Goal: Task Accomplishment & Management: Manage account settings

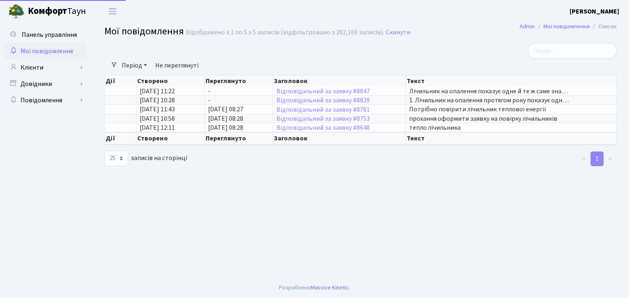
select select "25"
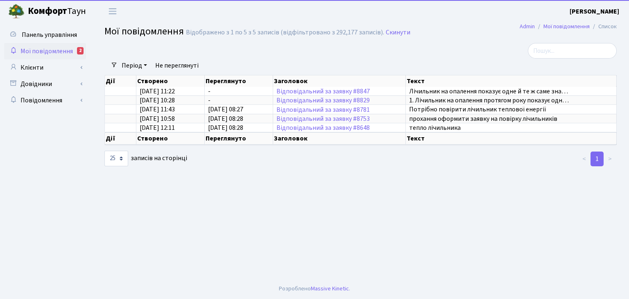
select select "25"
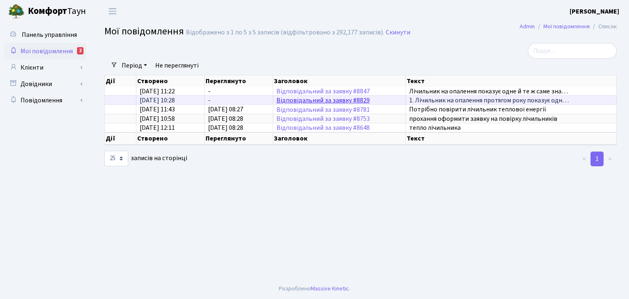
click at [352, 97] on link "Відповідальний за заявку #8829" at bounding box center [322, 100] width 93 height 9
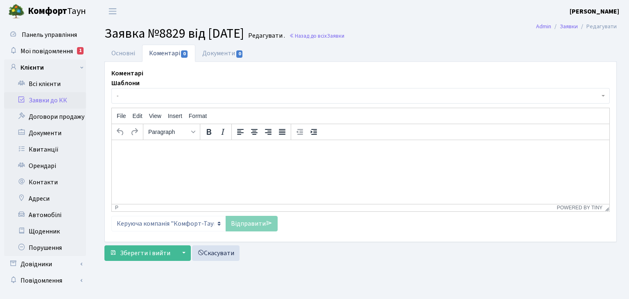
select select "6369"
click at [124, 52] on link "Основні" at bounding box center [123, 53] width 38 height 17
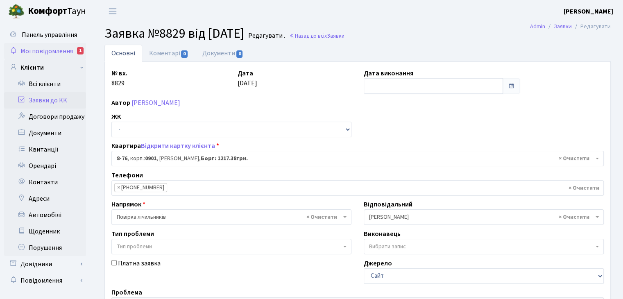
click at [56, 48] on span "Мої повідомлення" at bounding box center [46, 51] width 52 height 9
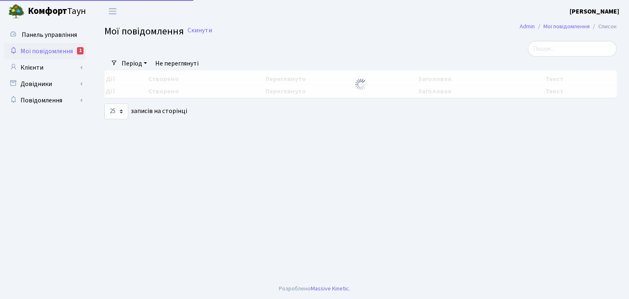
select select "25"
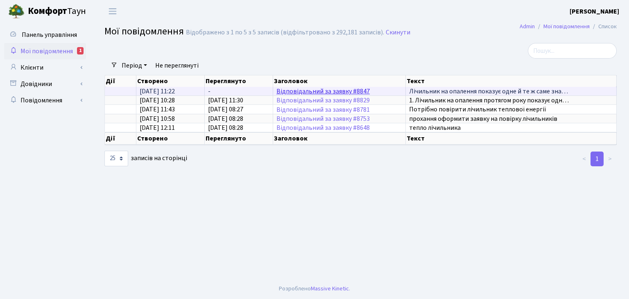
click at [291, 92] on link "Відповідальний за заявку #8847" at bounding box center [322, 91] width 93 height 9
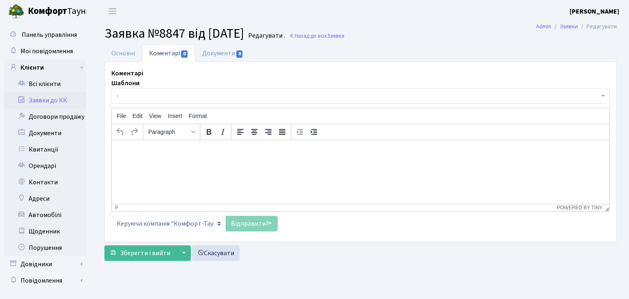
select select "6369"
click at [111, 48] on link "Основні" at bounding box center [123, 53] width 38 height 17
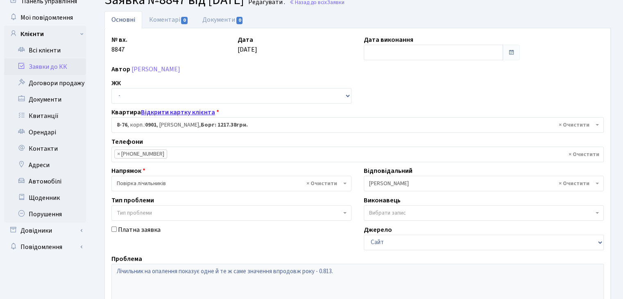
scroll to position [33, 0]
click at [319, 100] on select "-" at bounding box center [231, 97] width 240 height 16
click at [411, 84] on div "№ вх. 8847 Дата 09.10.2025 Дата виконання Автор Тертичний Роман Віталійович ЖК …" at bounding box center [357, 220] width 505 height 369
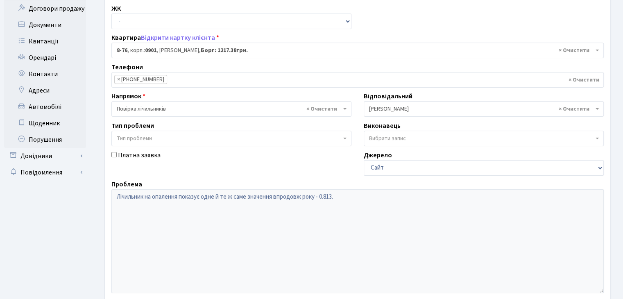
scroll to position [108, 0]
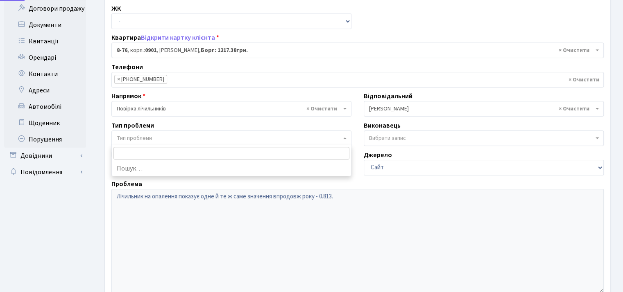
click at [328, 135] on span "Тип проблеми" at bounding box center [229, 138] width 224 height 8
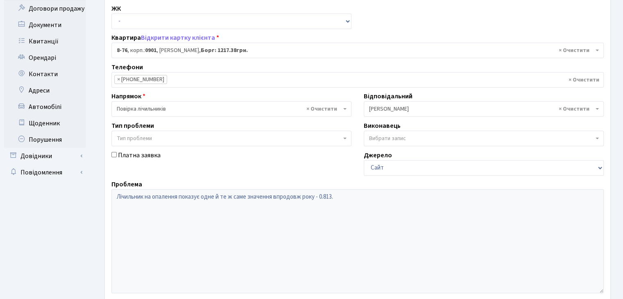
click at [352, 82] on ul "× × +380971374645" at bounding box center [357, 79] width 491 height 15
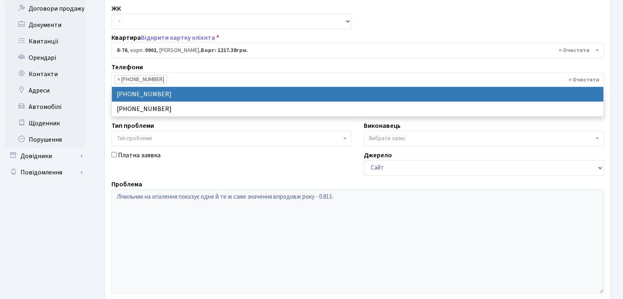
click at [413, 23] on div "№ вх. 8847 Дата 09.10.2025 Дата виконання Автор Тертичний Роман Віталійович ЖК …" at bounding box center [357, 144] width 505 height 369
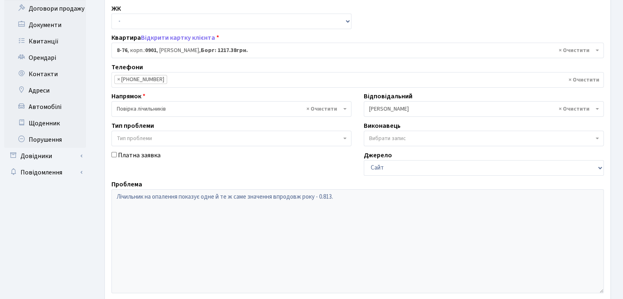
scroll to position [188, 0]
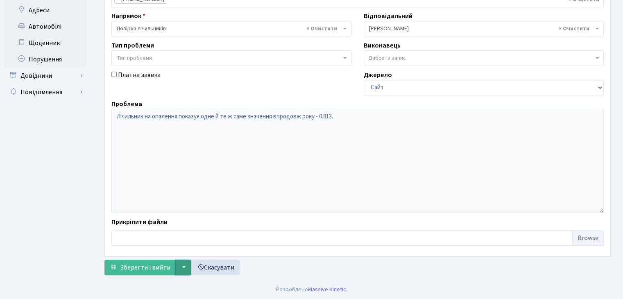
click at [183, 270] on button "▼" at bounding box center [183, 268] width 16 height 16
click at [67, 231] on ul "Панель управління Мої повідомлення Клієнти" at bounding box center [45, 56] width 82 height 437
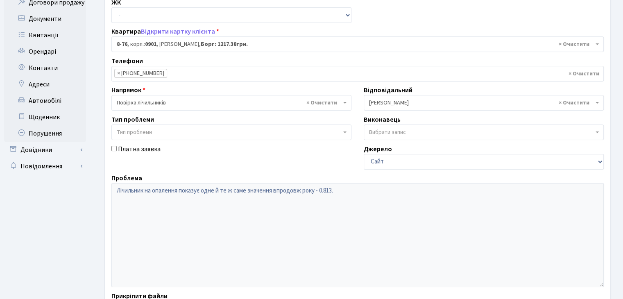
scroll to position [0, 0]
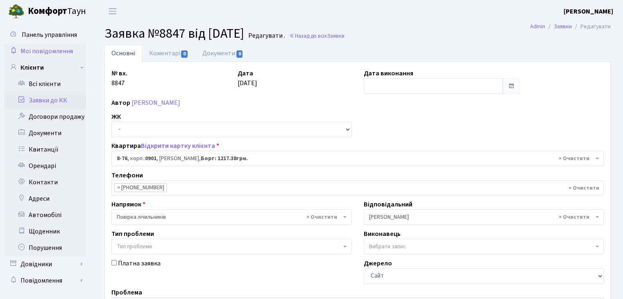
click at [45, 52] on span "Мої повідомлення" at bounding box center [46, 51] width 52 height 9
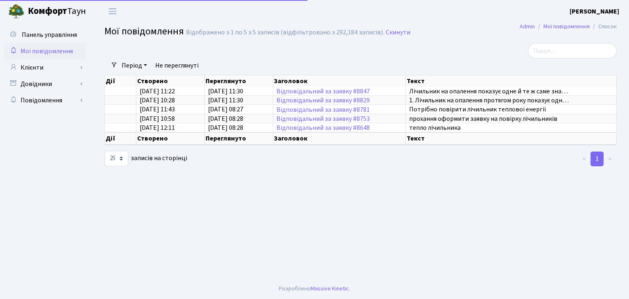
select select "25"
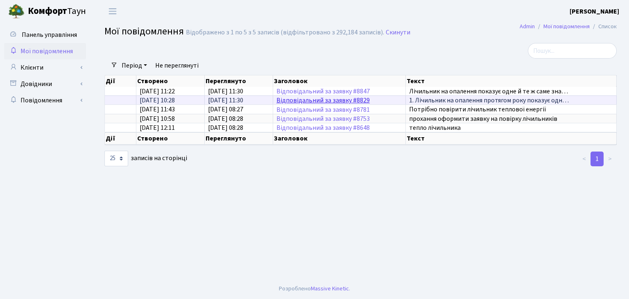
click at [313, 99] on link "Відповідальний за заявку #8829" at bounding box center [322, 100] width 93 height 9
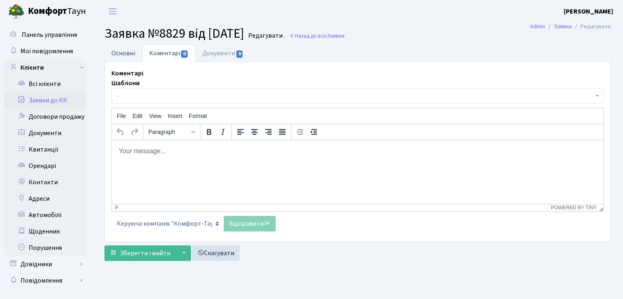
click at [125, 52] on link "Основні" at bounding box center [123, 53] width 38 height 17
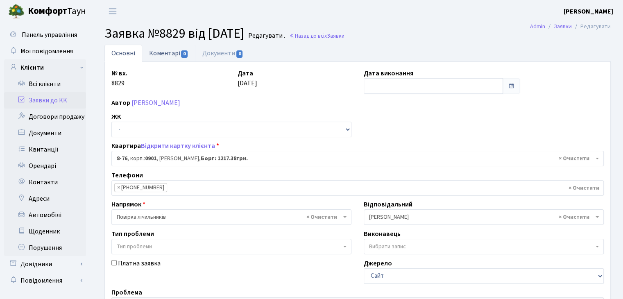
click at [169, 57] on link "Коментарі 0" at bounding box center [168, 53] width 53 height 17
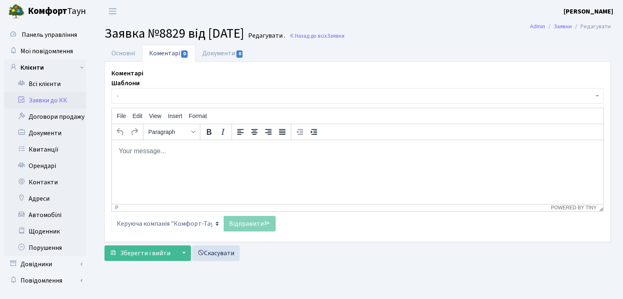
click at [195, 162] on html at bounding box center [357, 151] width 491 height 22
click at [342, 162] on html at bounding box center [357, 151] width 491 height 22
click at [289, 151] on p "Добрий день, в опалювальний" at bounding box center [357, 151] width 478 height 9
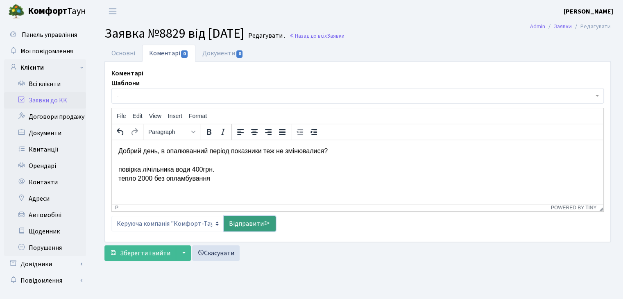
click at [250, 225] on link "Відправити" at bounding box center [250, 224] width 52 height 16
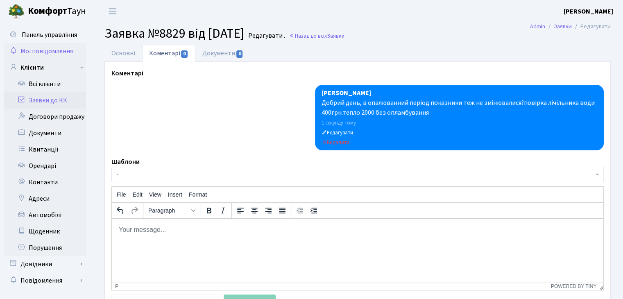
click at [43, 51] on span "Мої повідомлення" at bounding box center [46, 51] width 52 height 9
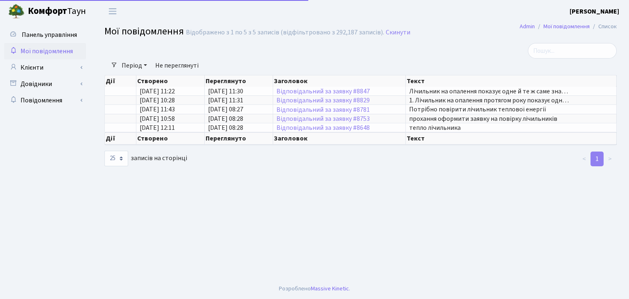
select select "25"
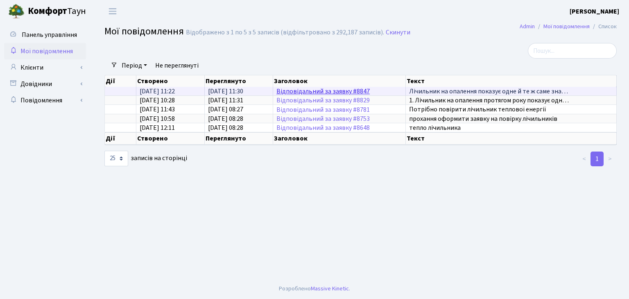
click at [358, 90] on link "Відповідальний за заявку #8847" at bounding box center [322, 91] width 93 height 9
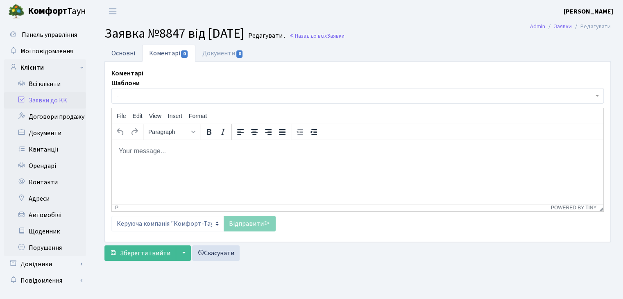
click at [126, 47] on link "Основні" at bounding box center [123, 53] width 38 height 17
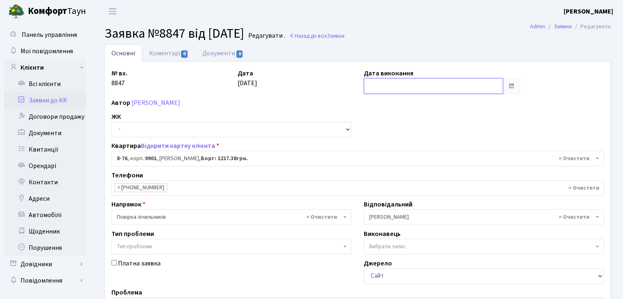
click at [471, 85] on input "text" at bounding box center [433, 86] width 139 height 16
click at [305, 69] on div "Дата 09.10.2025" at bounding box center [294, 80] width 126 height 25
click at [159, 50] on link "Коментарі 0" at bounding box center [168, 53] width 53 height 17
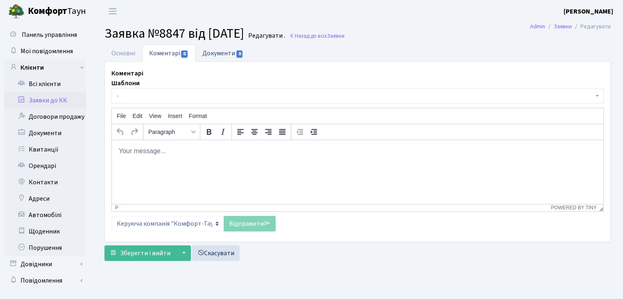
click at [210, 50] on link "Документи 0" at bounding box center [222, 53] width 55 height 17
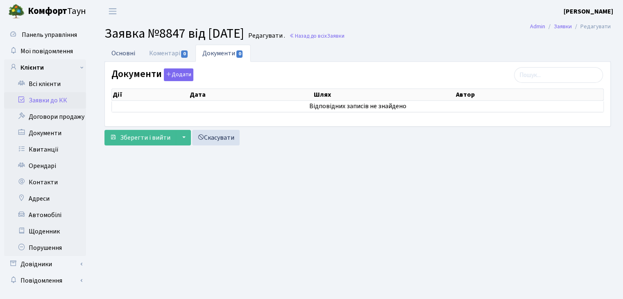
click at [114, 49] on link "Основні" at bounding box center [123, 53] width 38 height 17
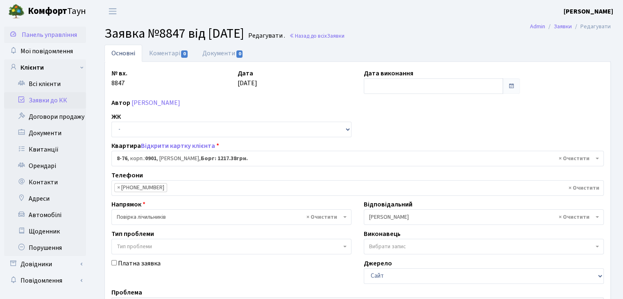
click at [59, 33] on span "Панель управління" at bounding box center [49, 34] width 55 height 9
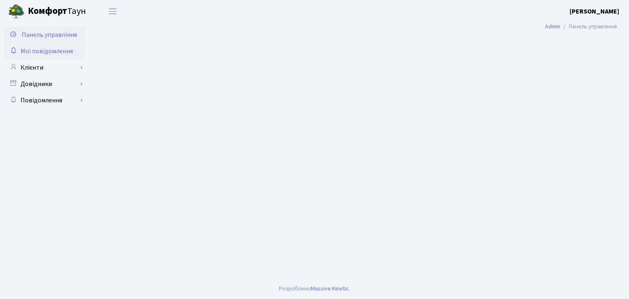
click at [44, 52] on span "Мої повідомлення" at bounding box center [46, 51] width 52 height 9
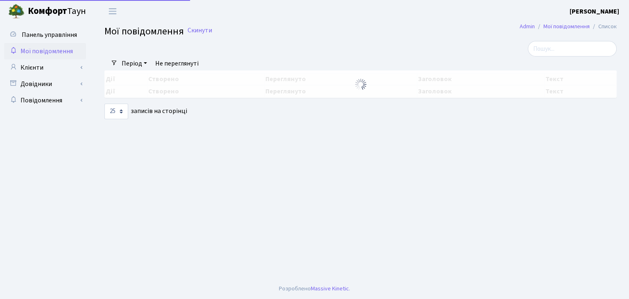
select select "25"
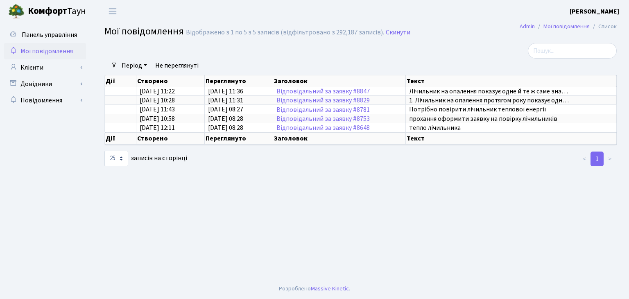
click at [393, 194] on main "Admin Мої повідомлення Список Мої повідомлення Відображено з 1 по 5 з 5 записів…" at bounding box center [360, 151] width 537 height 256
select select "25"
